Goal: Download file/media

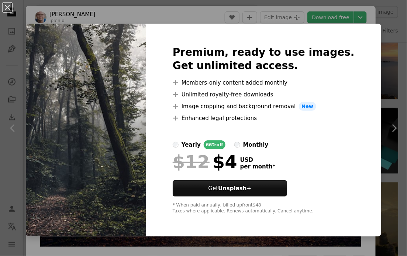
scroll to position [2140, 0]
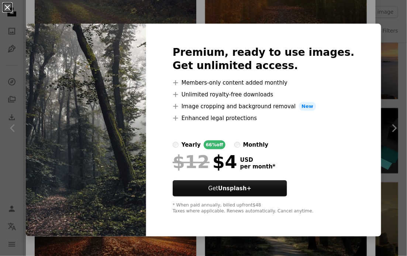
click at [6, 9] on button "An X shape" at bounding box center [7, 7] width 9 height 9
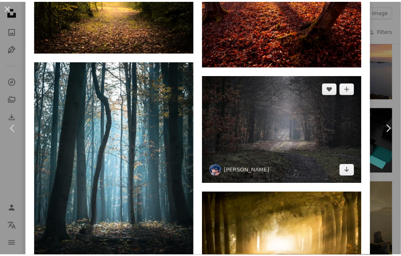
scroll to position [3653, 0]
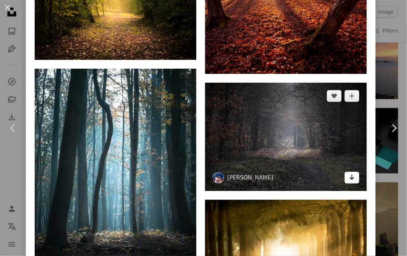
click at [349, 173] on icon "Arrow pointing down" at bounding box center [352, 177] width 6 height 9
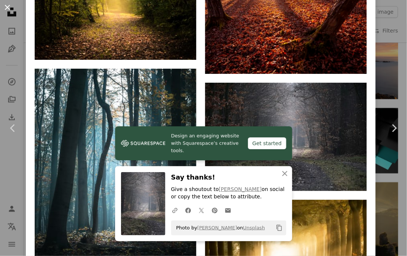
click at [8, 9] on button "An X shape" at bounding box center [7, 7] width 9 height 9
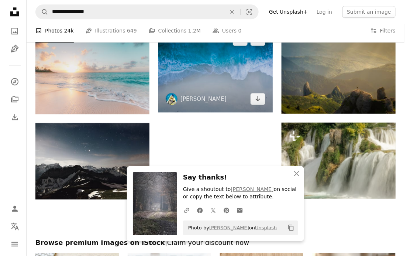
scroll to position [1255, 0]
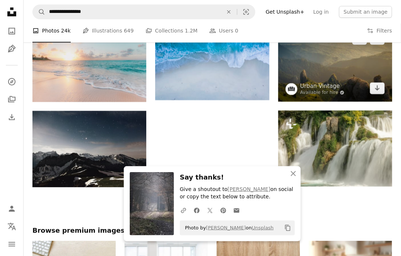
click at [349, 72] on img at bounding box center [336, 63] width 114 height 76
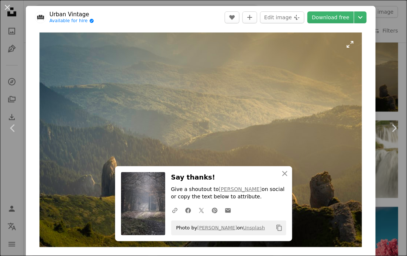
scroll to position [37, 0]
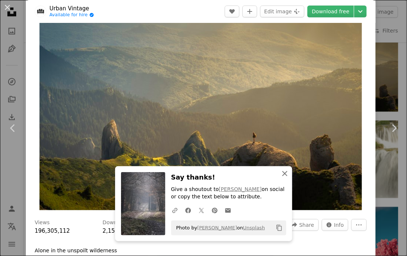
click at [281, 172] on icon "An X shape" at bounding box center [284, 173] width 9 height 9
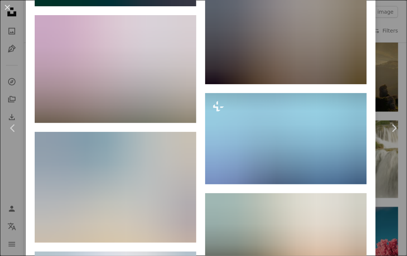
scroll to position [1218, 0]
